Goal: Find contact information: Find contact information

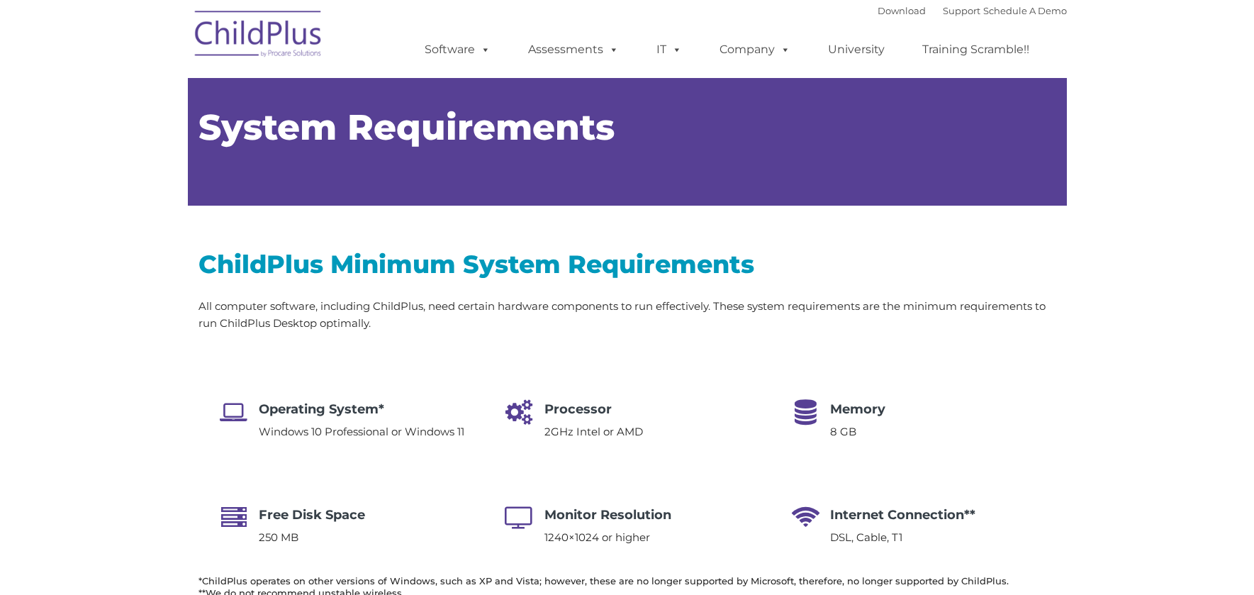
type input ""
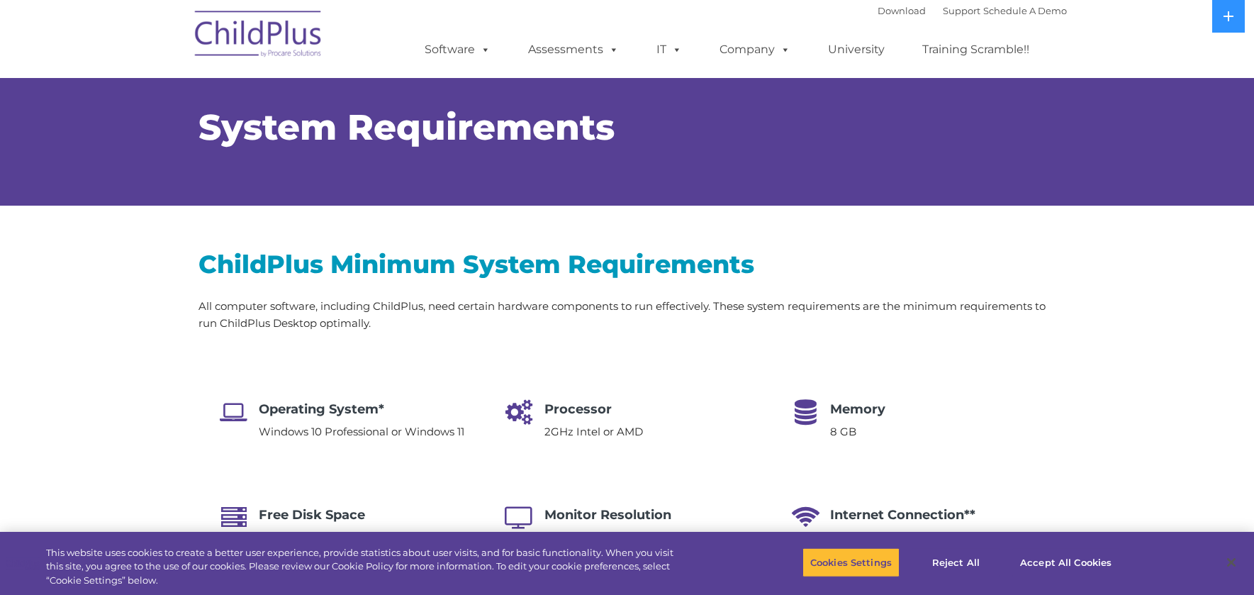
select select "MEDIUM"
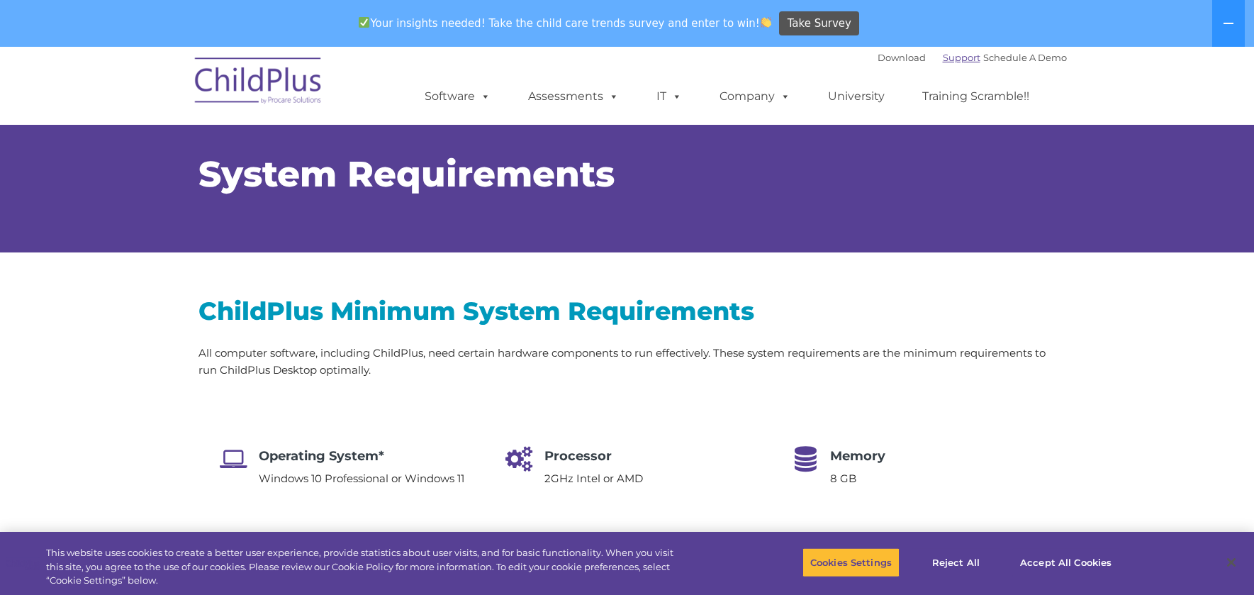
click at [943, 57] on link "Support" at bounding box center [962, 57] width 38 height 11
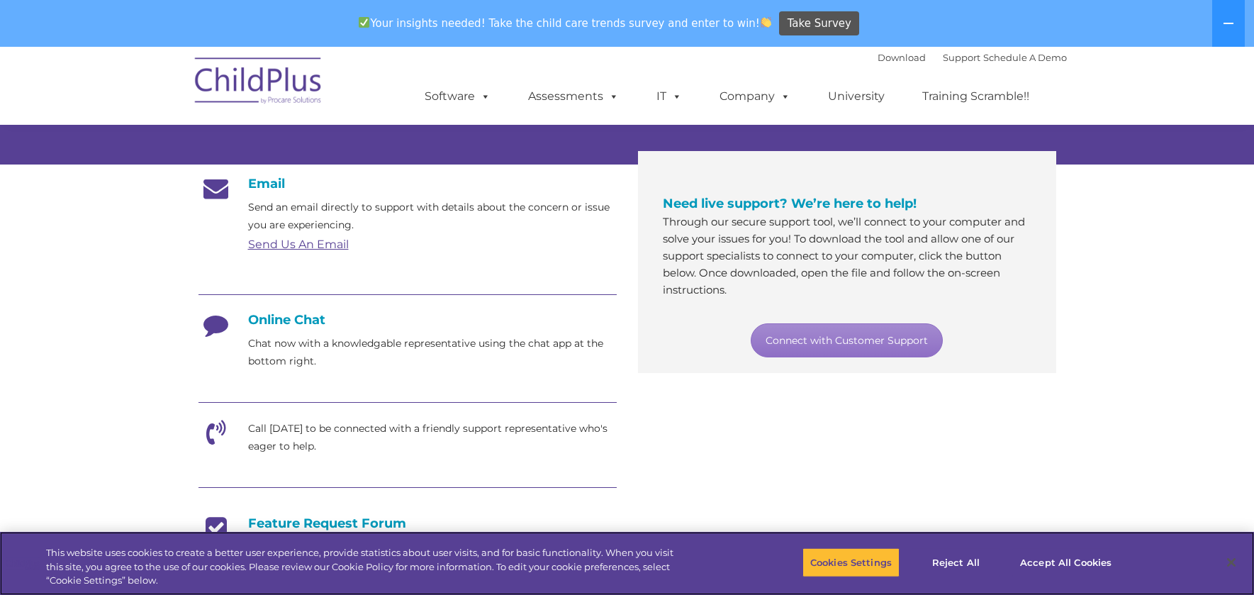
scroll to position [214, 0]
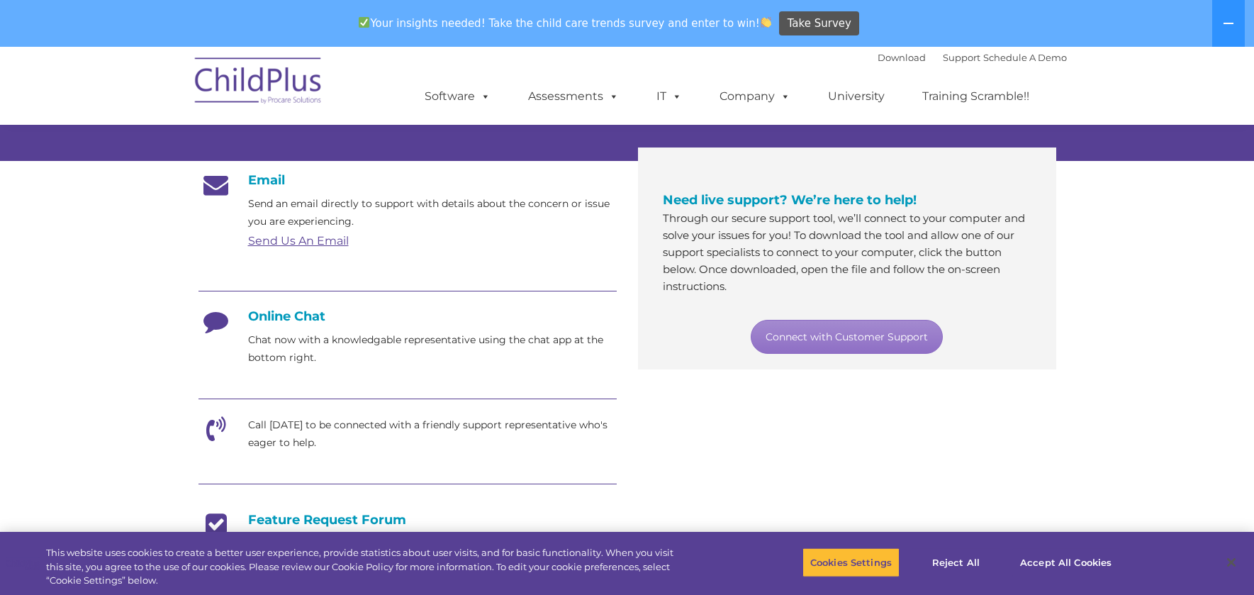
click at [319, 238] on link "Send Us An Email" at bounding box center [298, 240] width 101 height 13
